Goal: Task Accomplishment & Management: Manage account settings

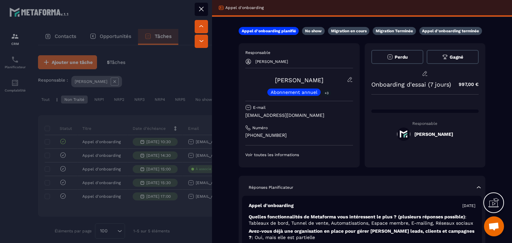
scroll to position [12, 0]
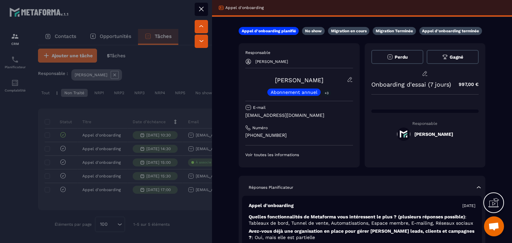
click at [201, 14] on button at bounding box center [200, 9] width 13 height 13
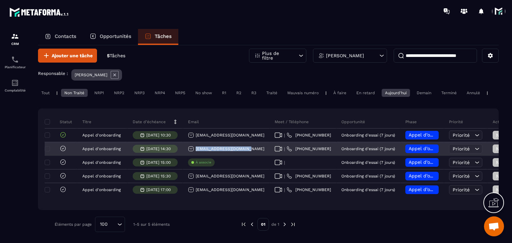
drag, startPoint x: 257, startPoint y: 148, endPoint x: 188, endPoint y: 152, distance: 69.3
click at [188, 152] on div "[EMAIL_ADDRESS][DOMAIN_NAME]" at bounding box center [226, 149] width 87 height 13
copy p "[EMAIL_ADDRESS][DOMAIN_NAME]"
click at [430, 143] on div "Appel d’onboarding planifié" at bounding box center [422, 149] width 44 height 13
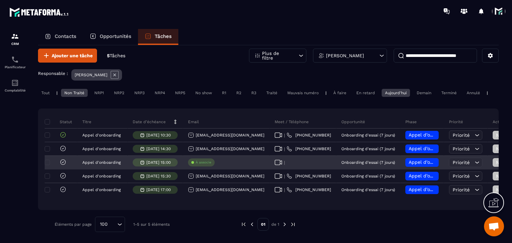
click at [420, 157] on div "Appel d’onboarding planifié" at bounding box center [422, 162] width 44 height 13
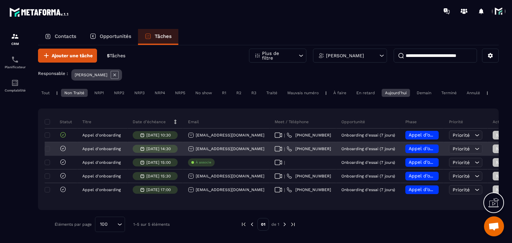
click at [419, 153] on div "Appel d’onboarding planifié" at bounding box center [422, 149] width 44 height 13
click at [419, 152] on div "Appel d’onboarding planifié" at bounding box center [421, 149] width 33 height 9
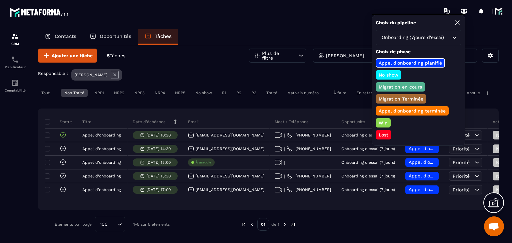
click at [384, 112] on p "Appel d’onboarding terminée" at bounding box center [411, 111] width 69 height 7
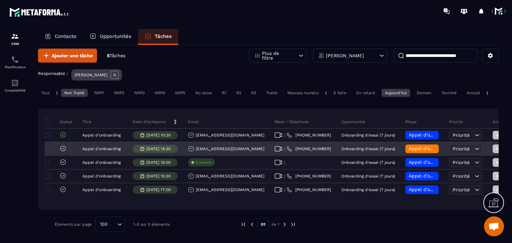
click at [496, 147] on span "Non Traité" at bounding box center [510, 148] width 28 height 5
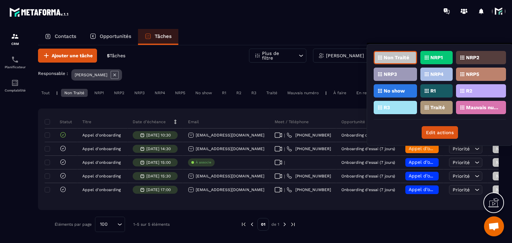
click at [432, 109] on div "Traité" at bounding box center [436, 107] width 32 height 13
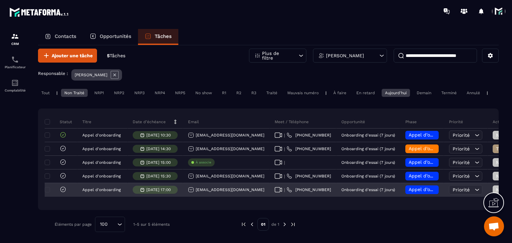
click at [65, 186] on icon at bounding box center [63, 189] width 7 height 7
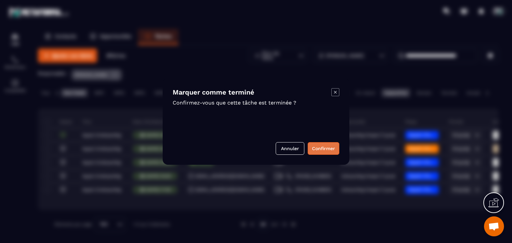
click at [318, 146] on button "Confirmer" at bounding box center [323, 148] width 32 height 13
